Goal: Task Accomplishment & Management: Use online tool/utility

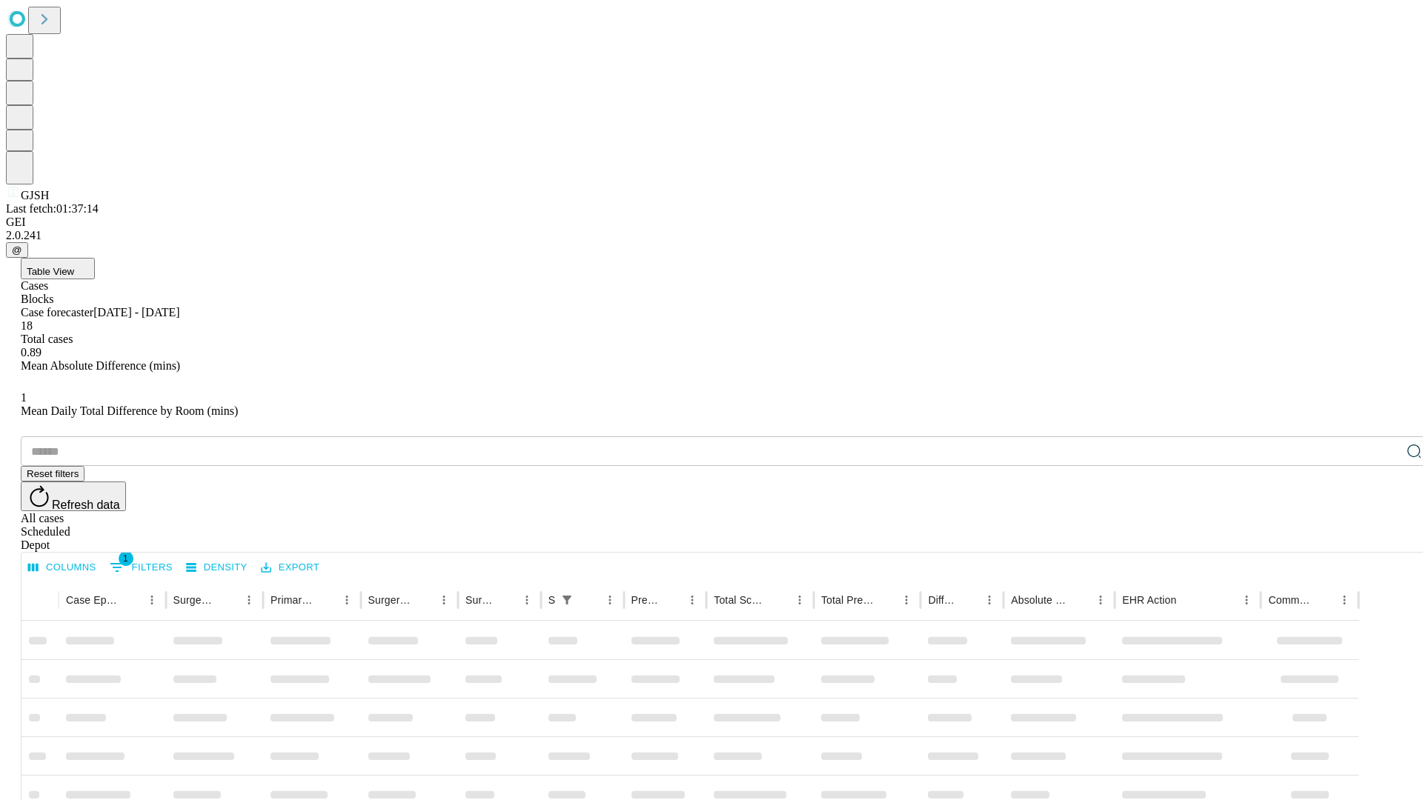
click at [74, 266] on span "Table View" at bounding box center [50, 271] width 47 height 11
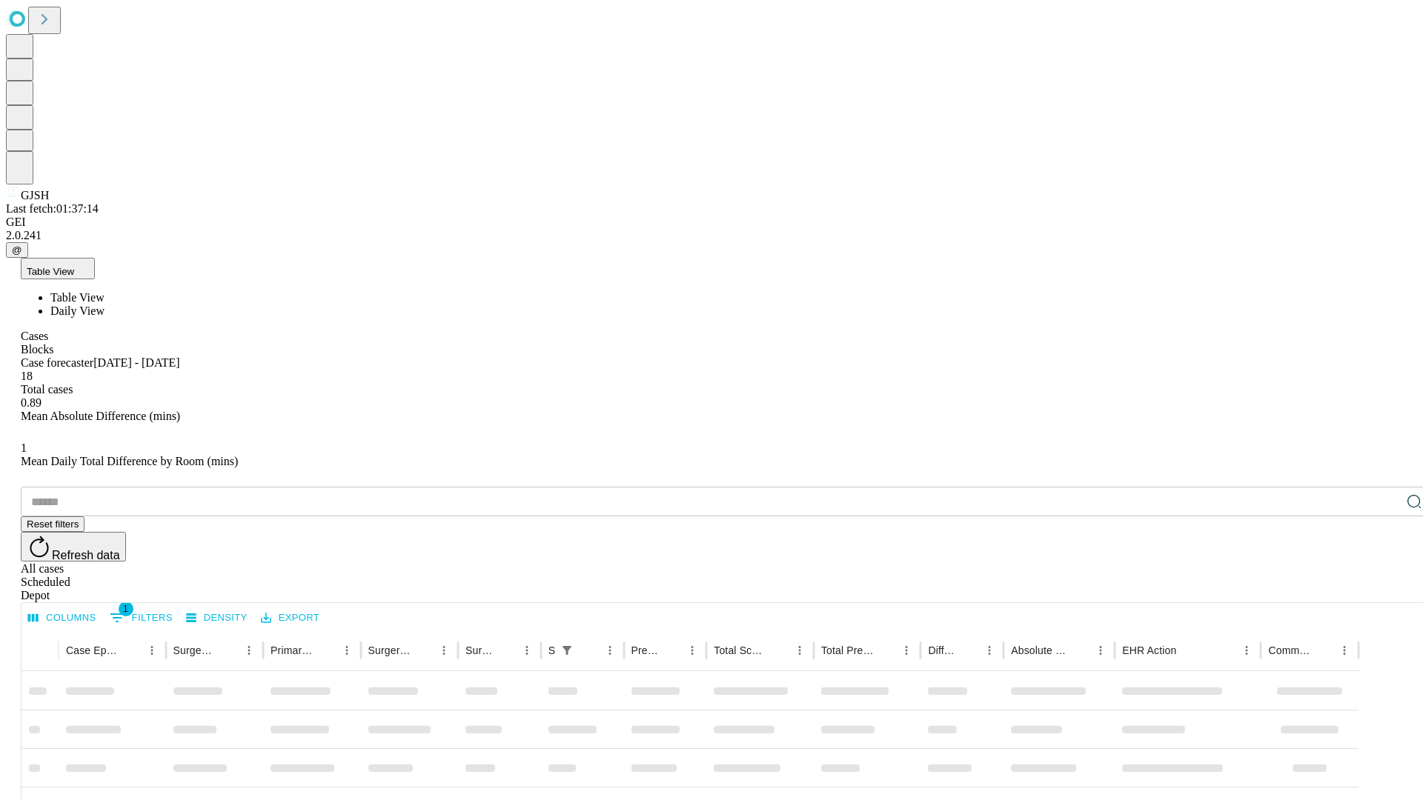
click at [104, 305] on span "Daily View" at bounding box center [77, 311] width 54 height 13
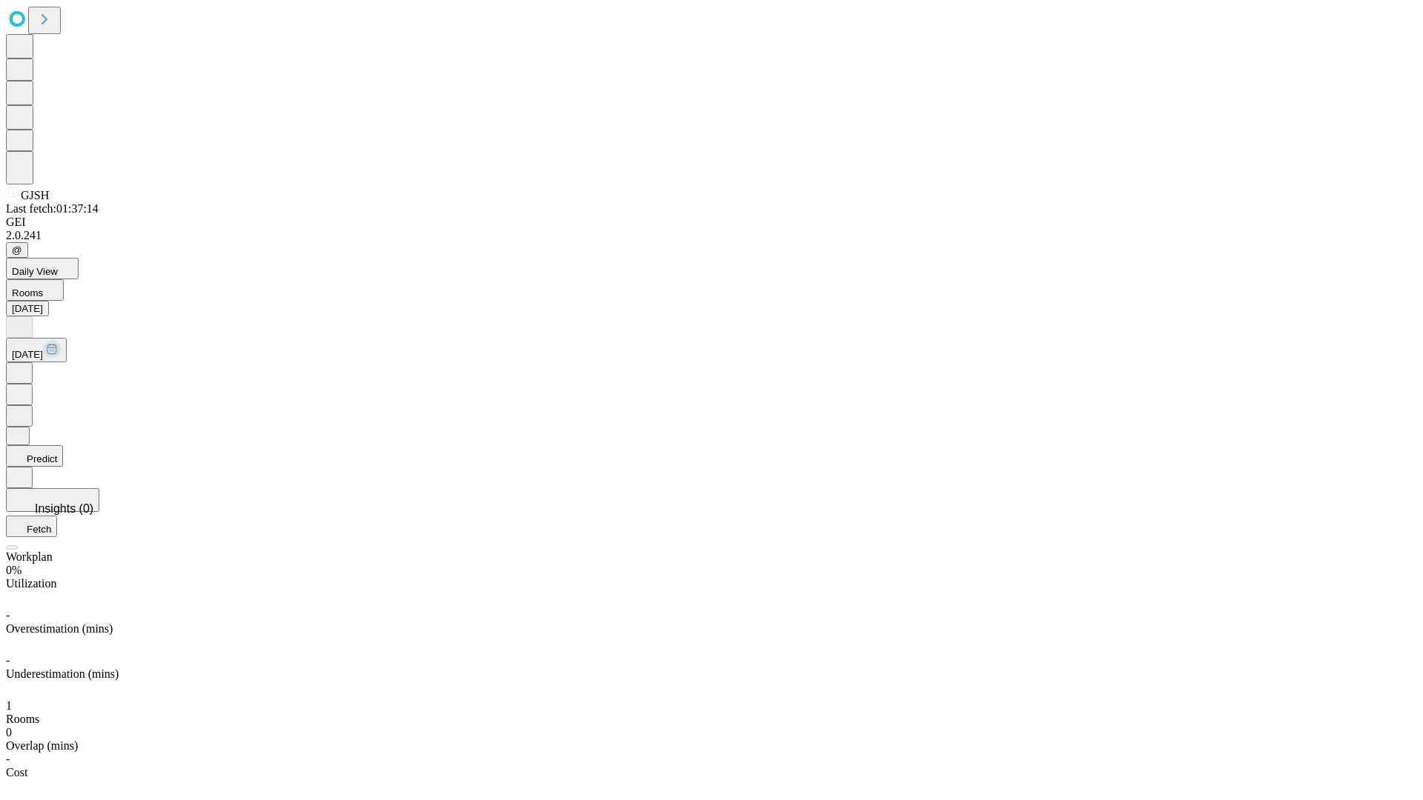
click at [63, 445] on button "Predict" at bounding box center [34, 455] width 57 height 21
